Goal: Information Seeking & Learning: Learn about a topic

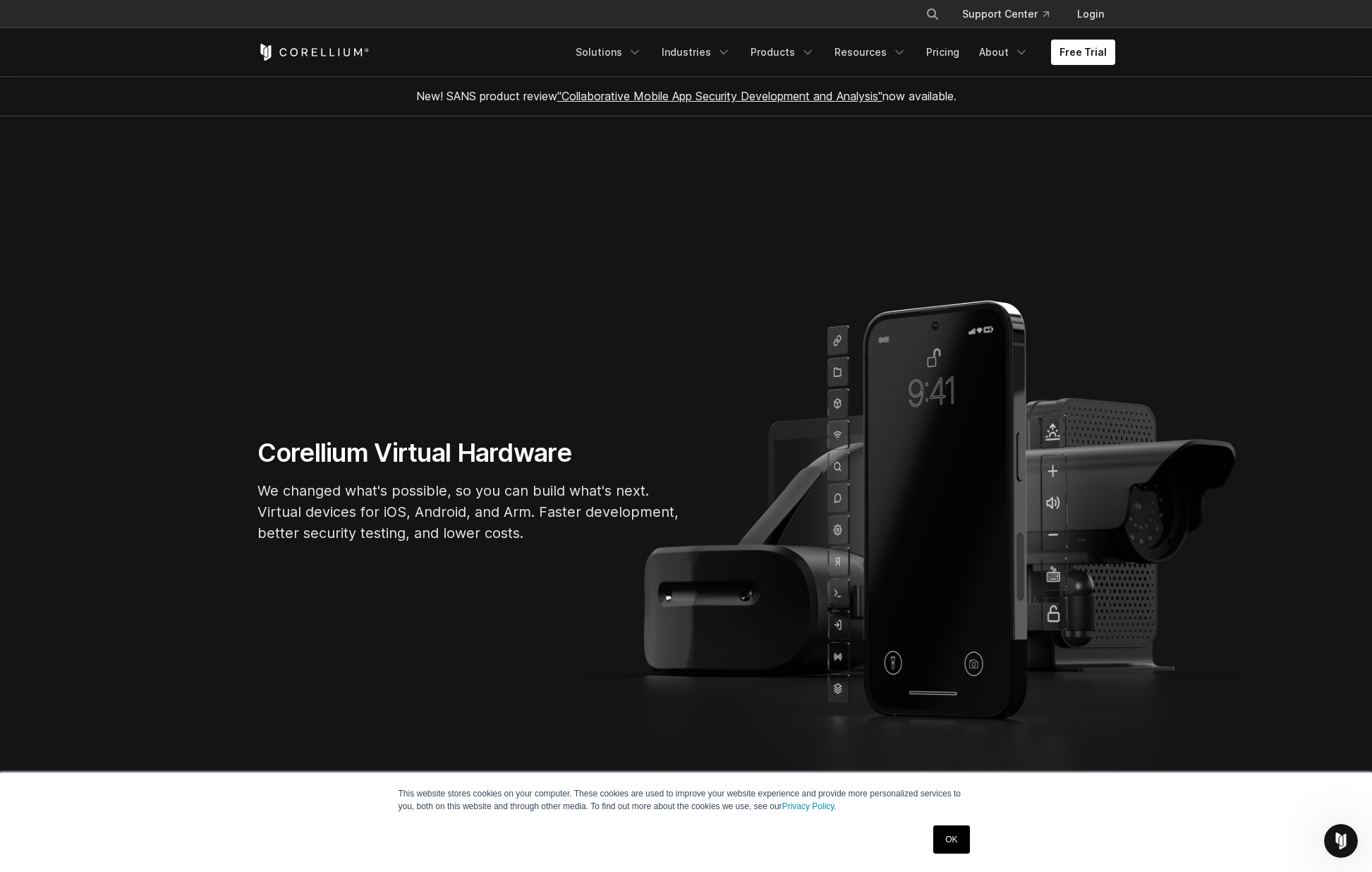
click at [949, 833] on link "OK" at bounding box center [951, 839] width 36 height 28
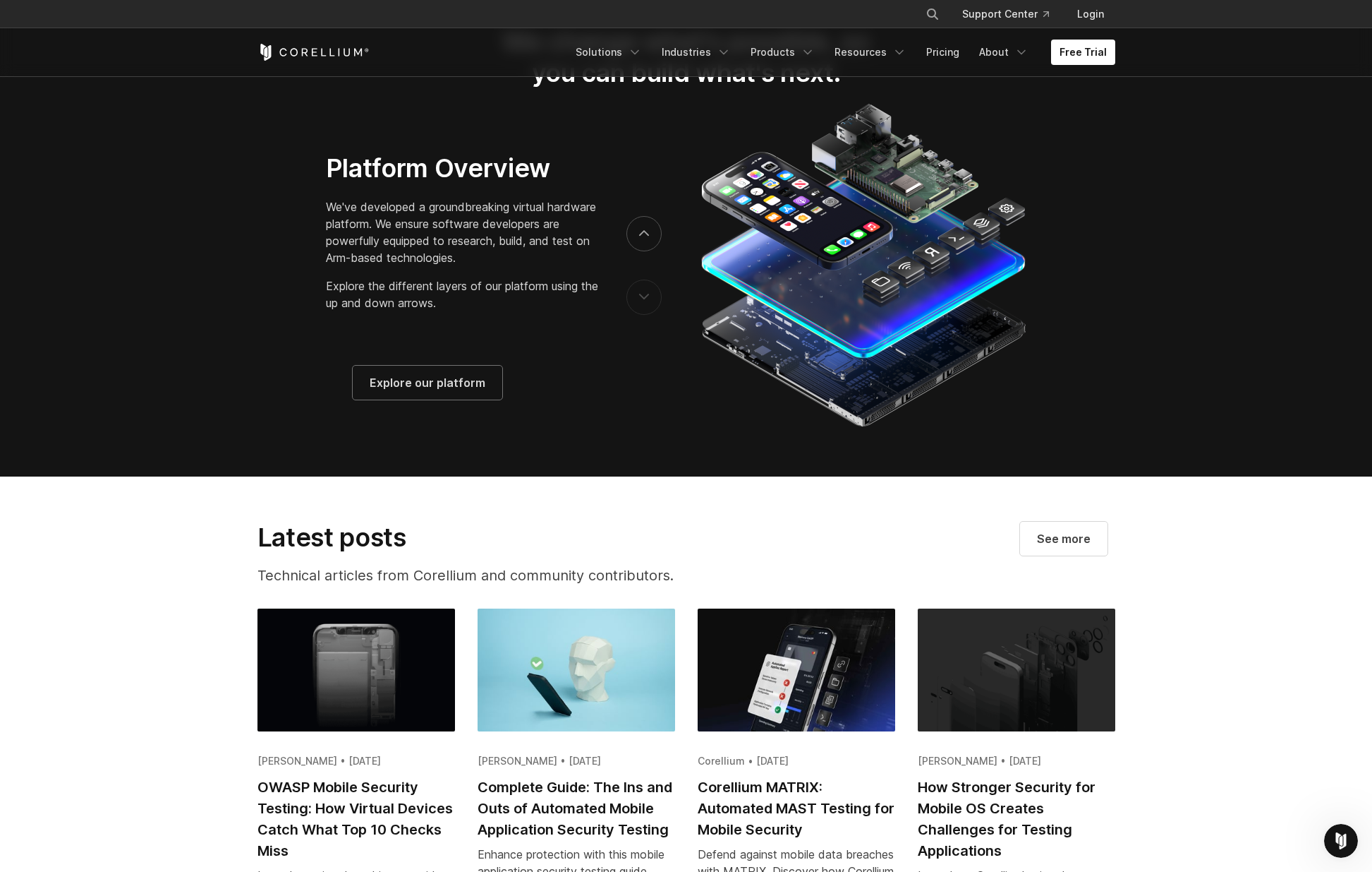
scroll to position [2505, 0]
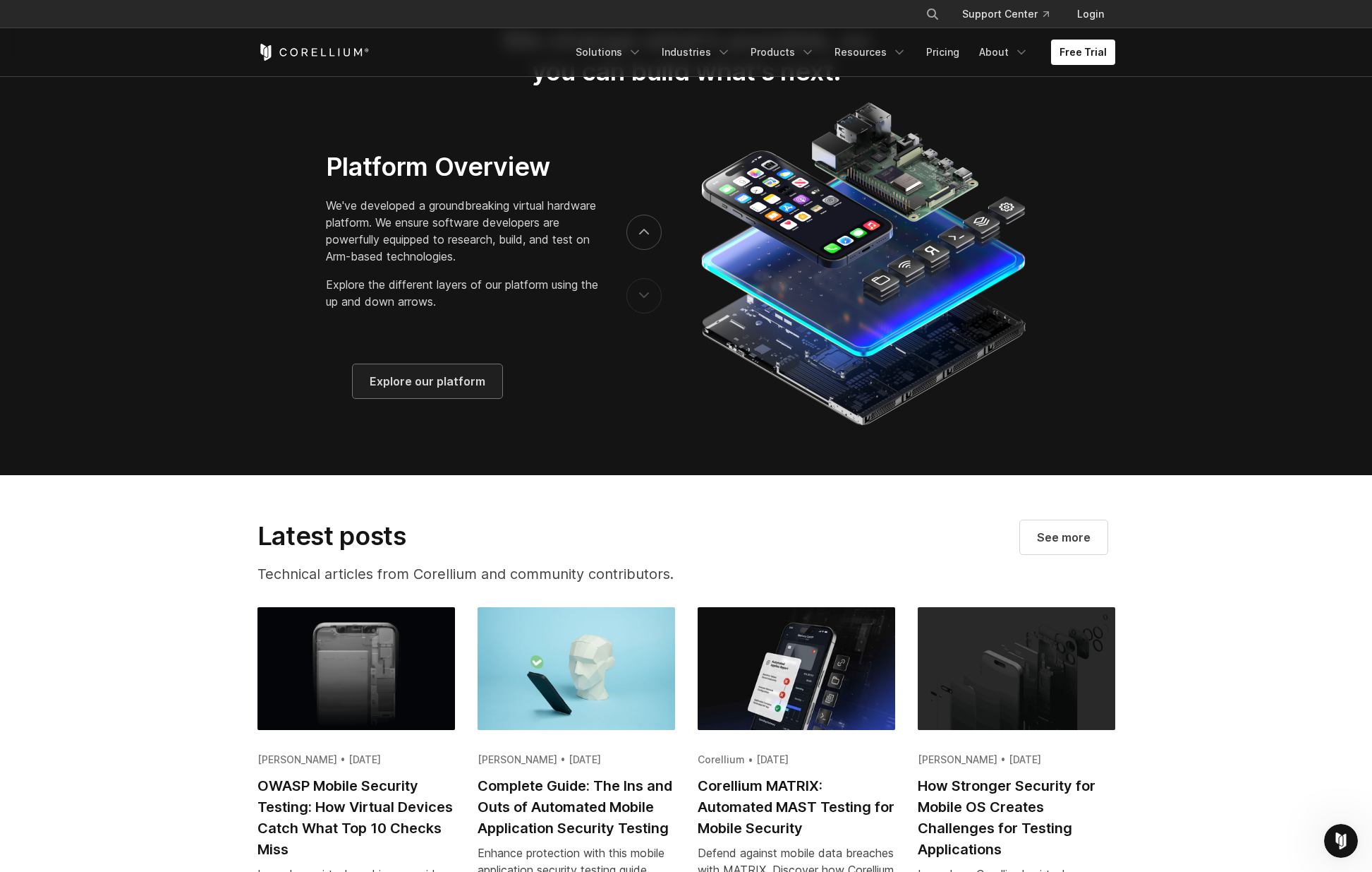
click at [435, 389] on span "Explore our platform" at bounding box center [427, 380] width 116 height 17
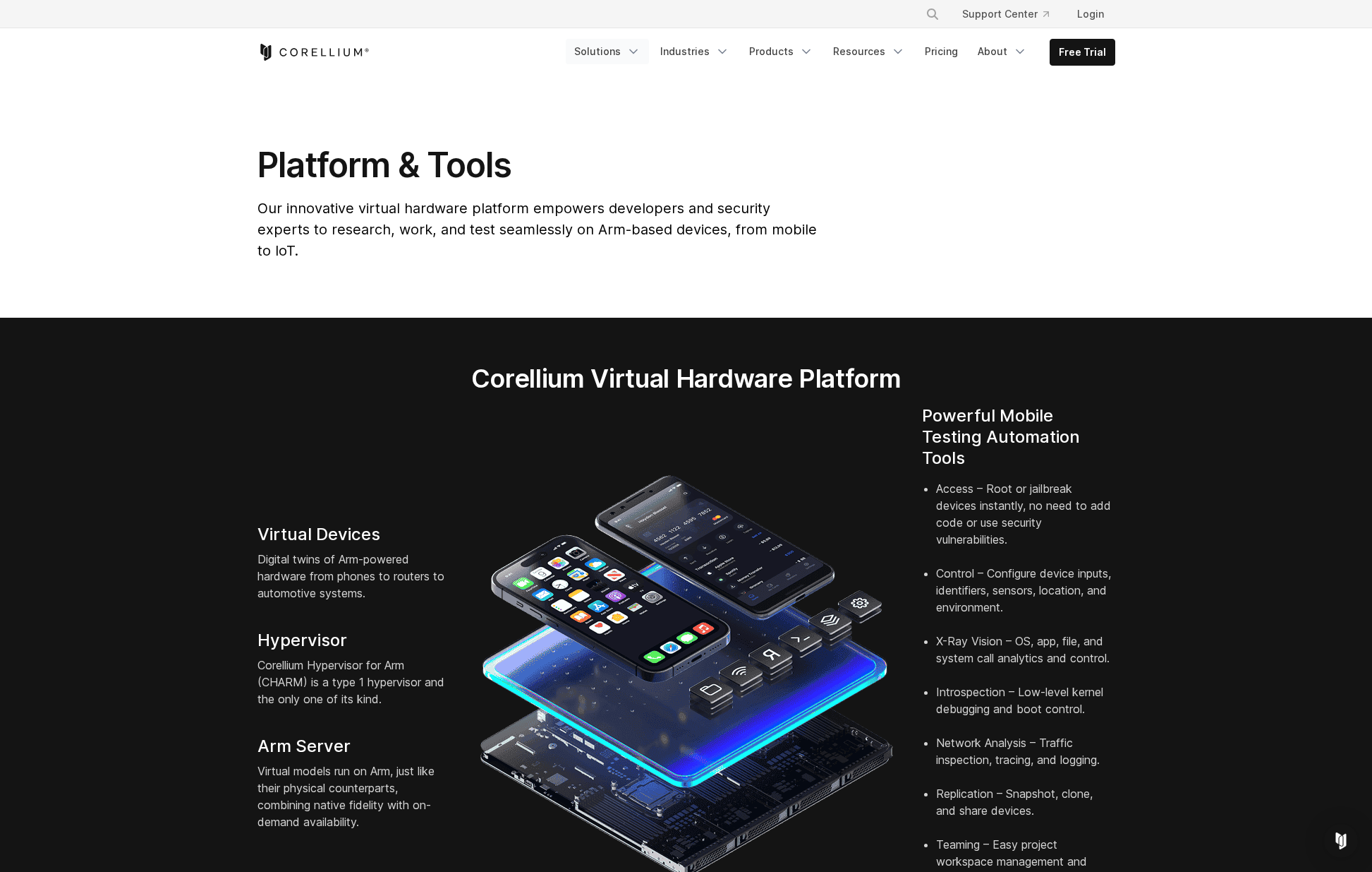
click at [630, 51] on link "Solutions" at bounding box center [607, 51] width 83 height 25
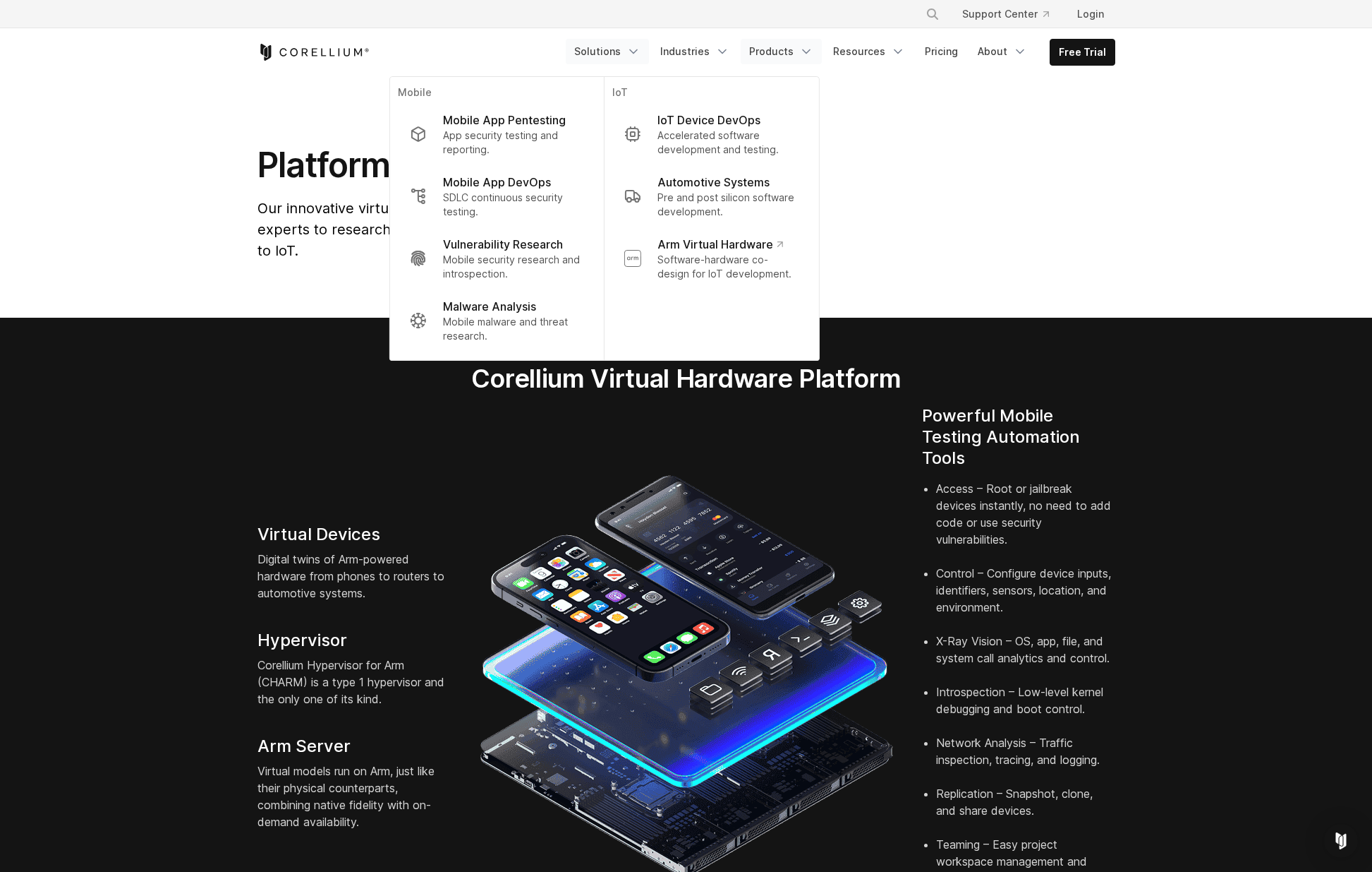
click at [791, 52] on link "Products" at bounding box center [781, 51] width 81 height 25
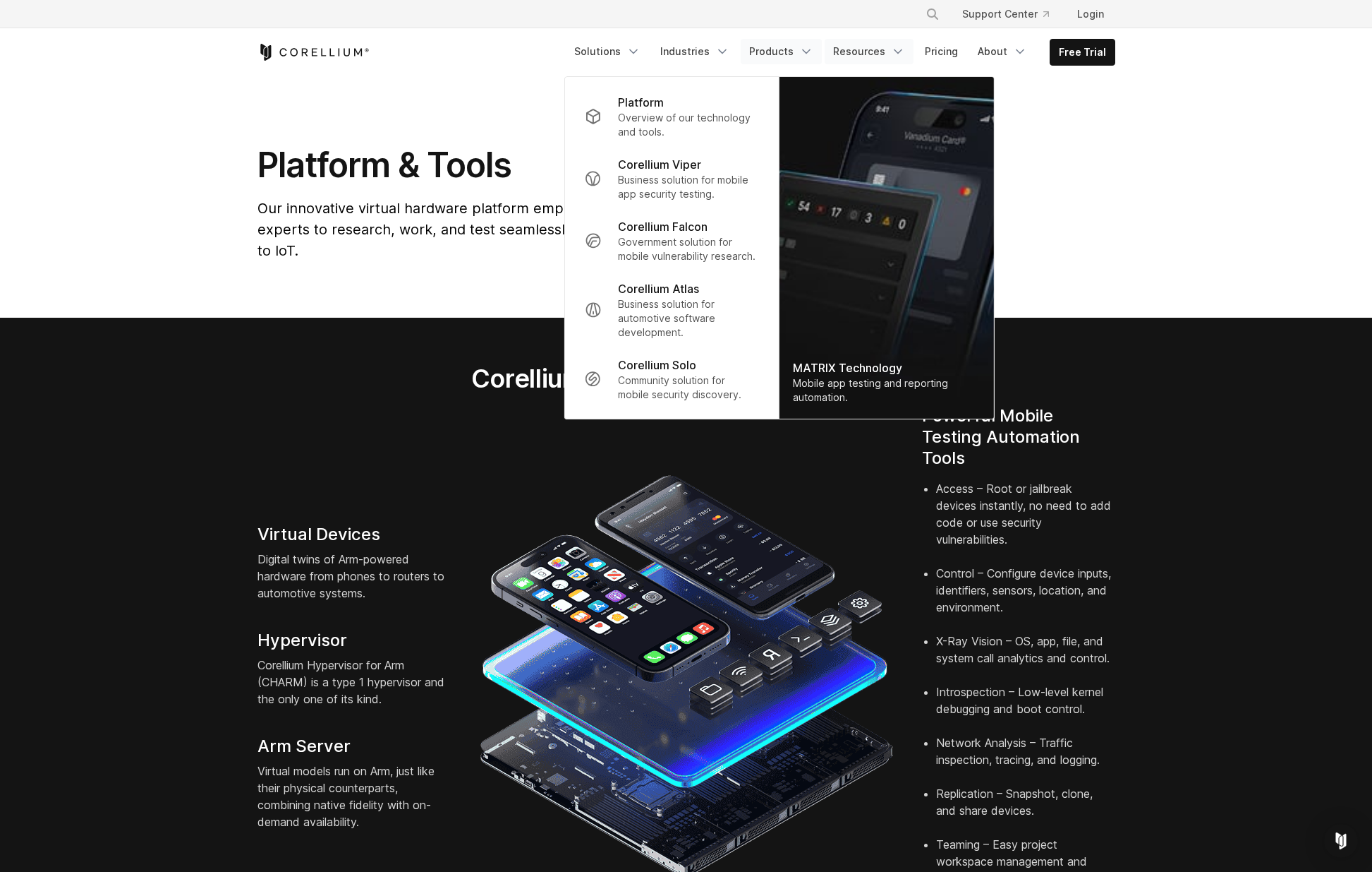
click at [872, 53] on link "Resources" at bounding box center [869, 51] width 89 height 25
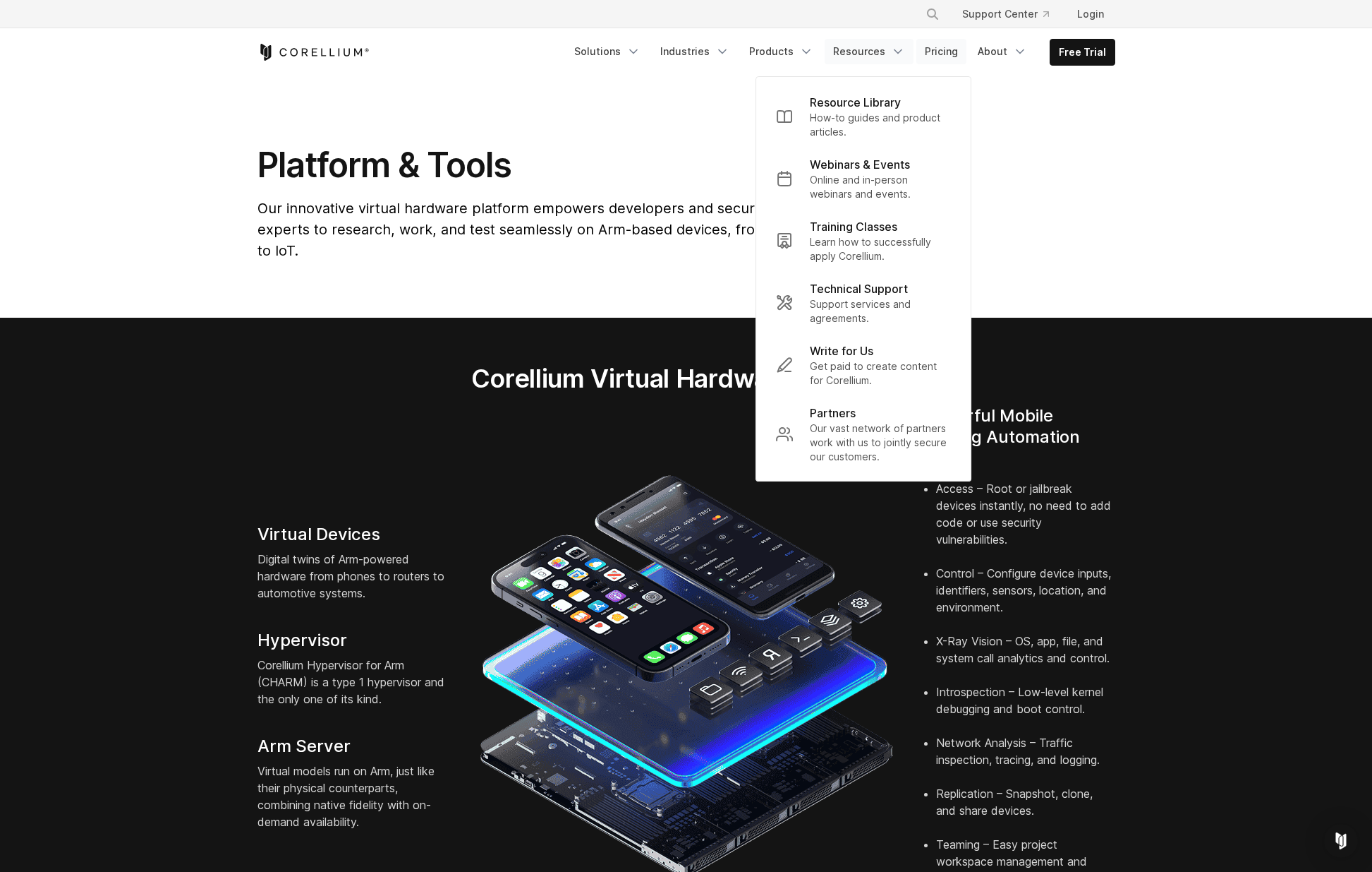
click at [941, 50] on link "Pricing" at bounding box center [942, 51] width 50 height 25
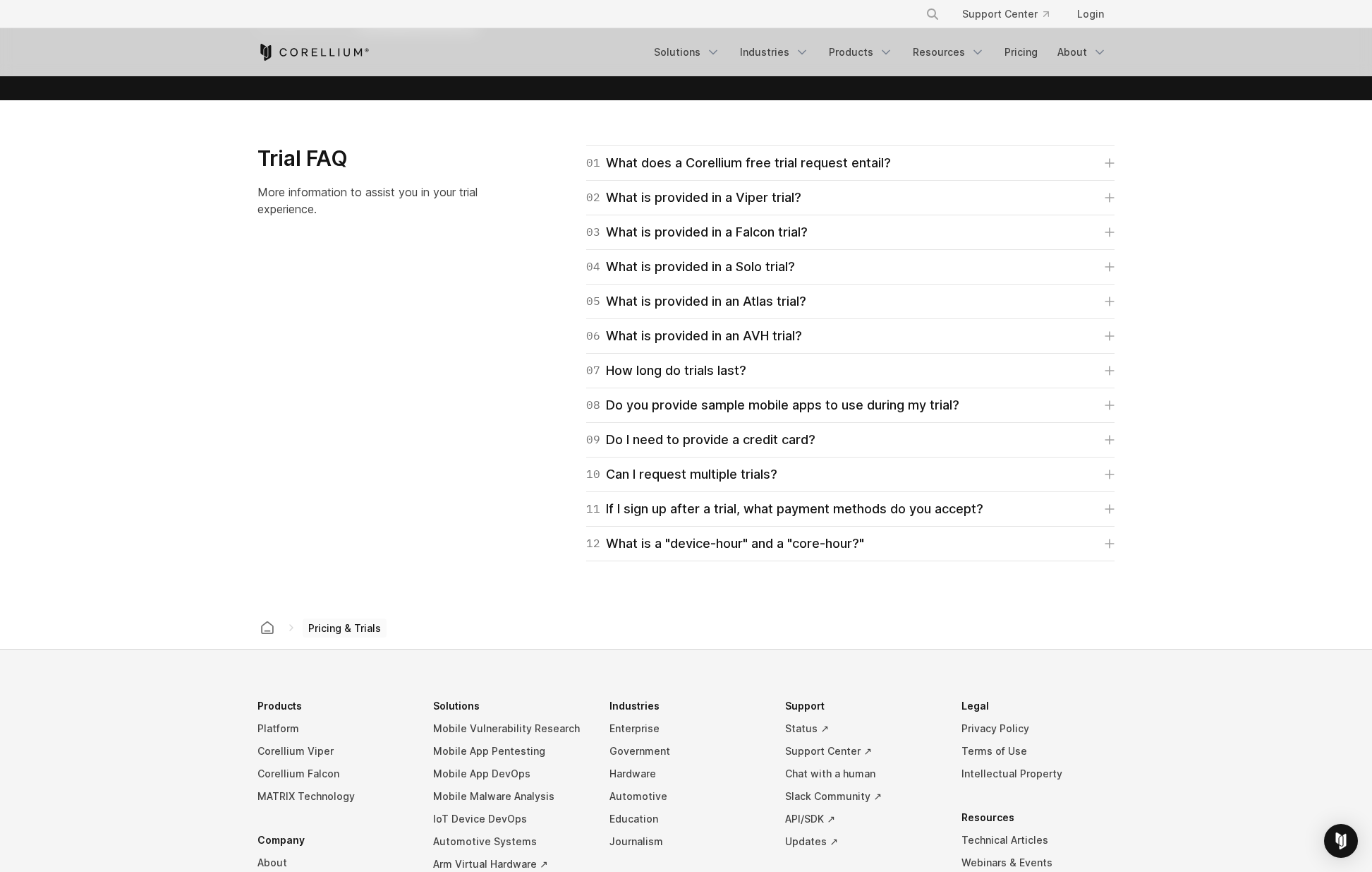
scroll to position [1986, 0]
